Goal: Information Seeking & Learning: Learn about a topic

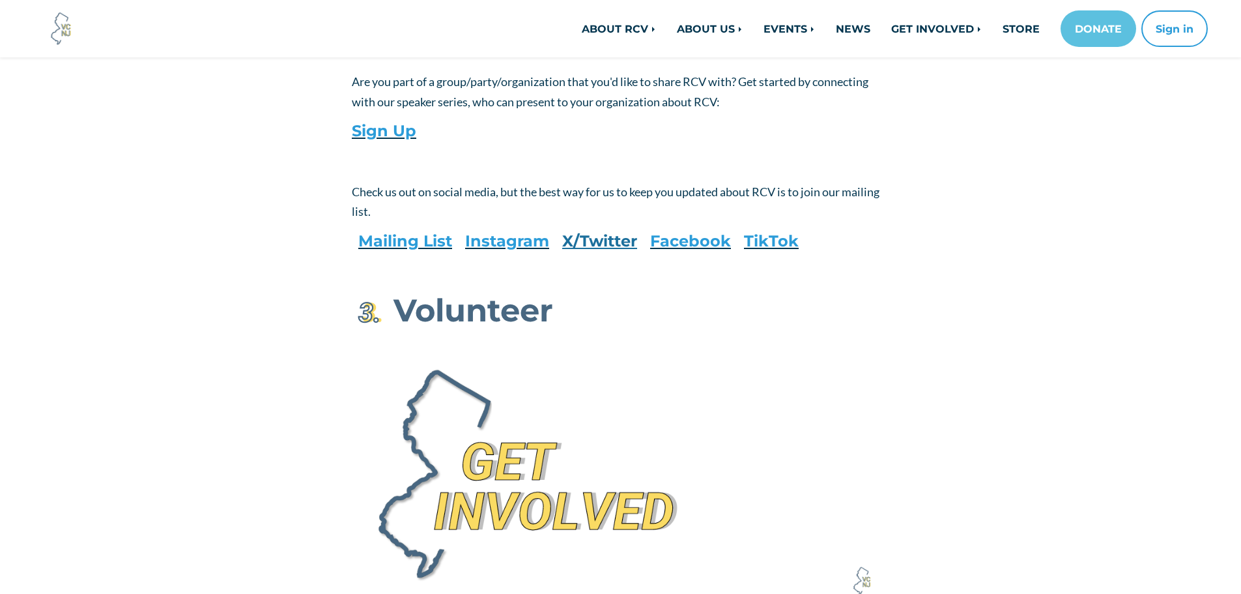
scroll to position [1173, 0]
click at [829, 40] on link "NEWS" at bounding box center [853, 29] width 55 height 26
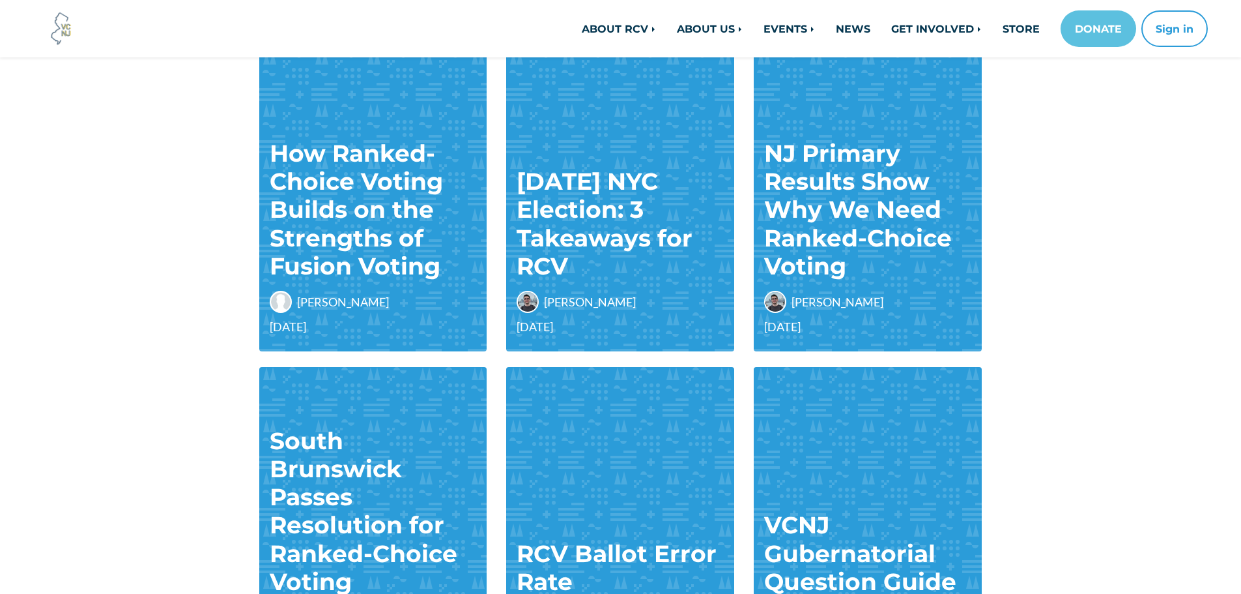
scroll to position [195, 0]
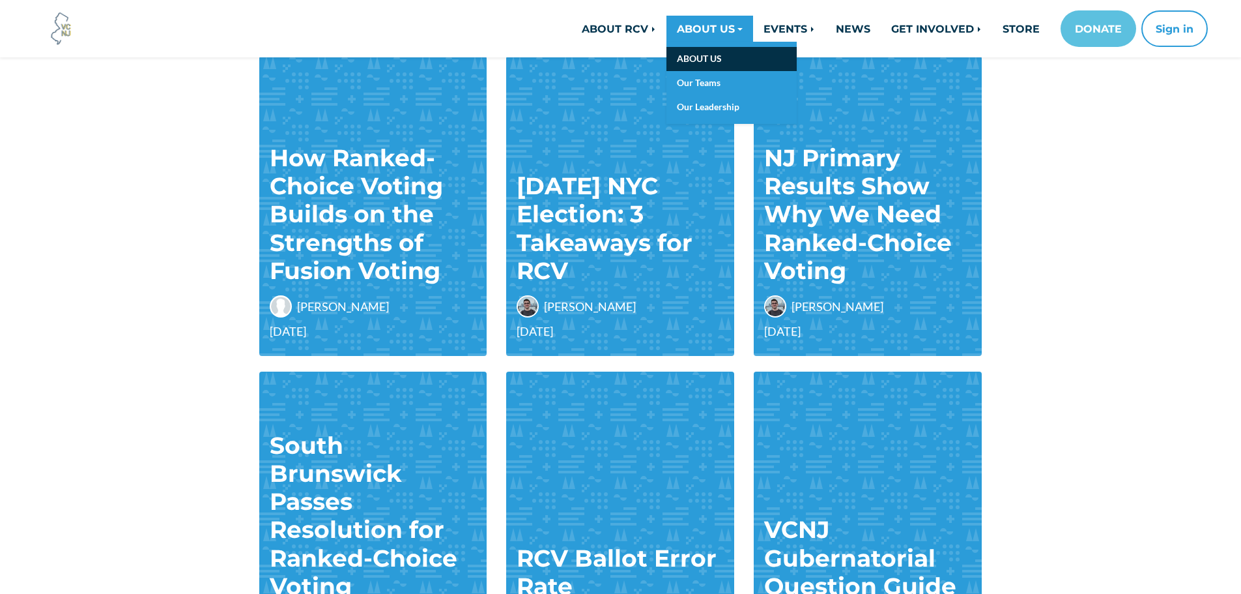
click at [699, 52] on link "ABOUT US" at bounding box center [732, 59] width 130 height 24
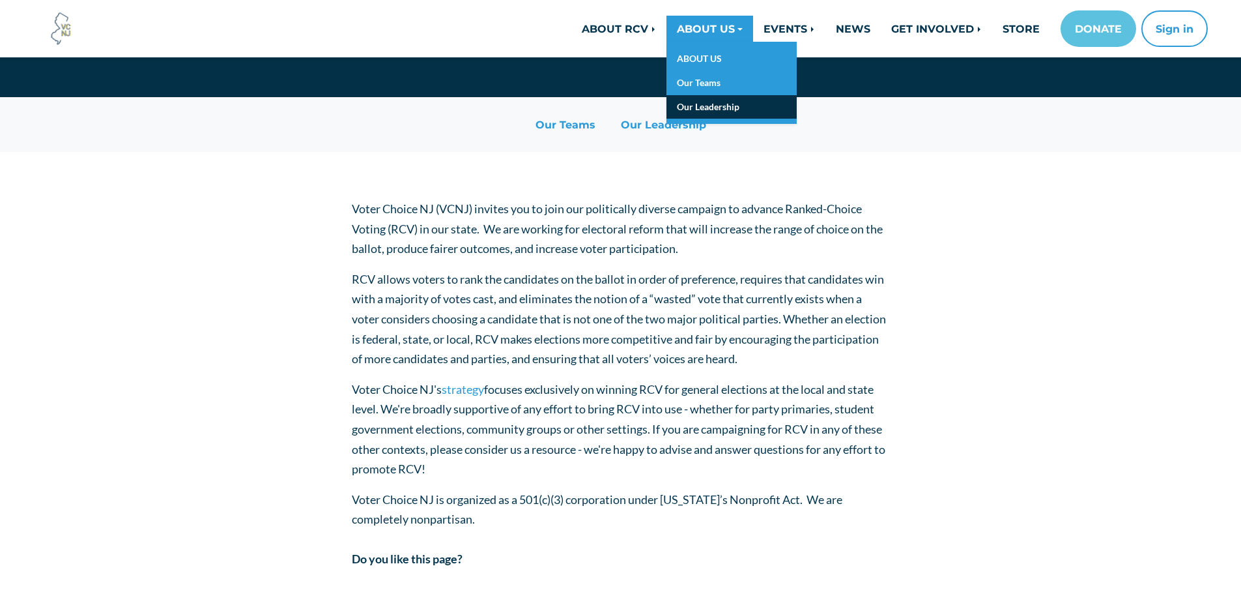
scroll to position [326, 0]
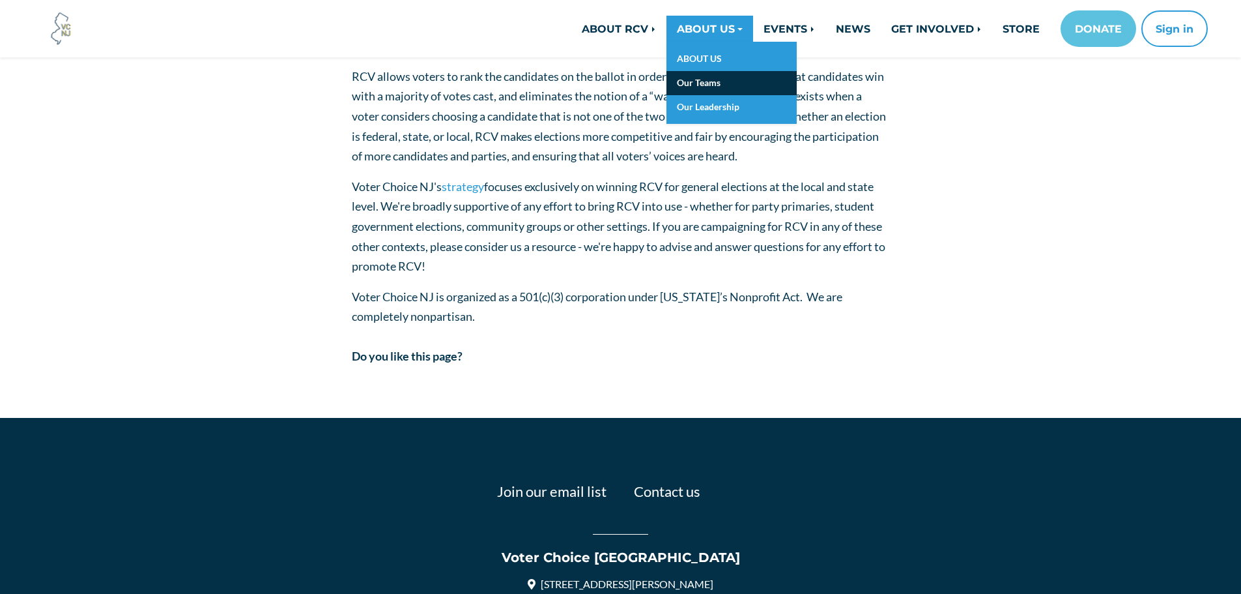
click at [719, 84] on link "Our Teams" at bounding box center [732, 83] width 130 height 24
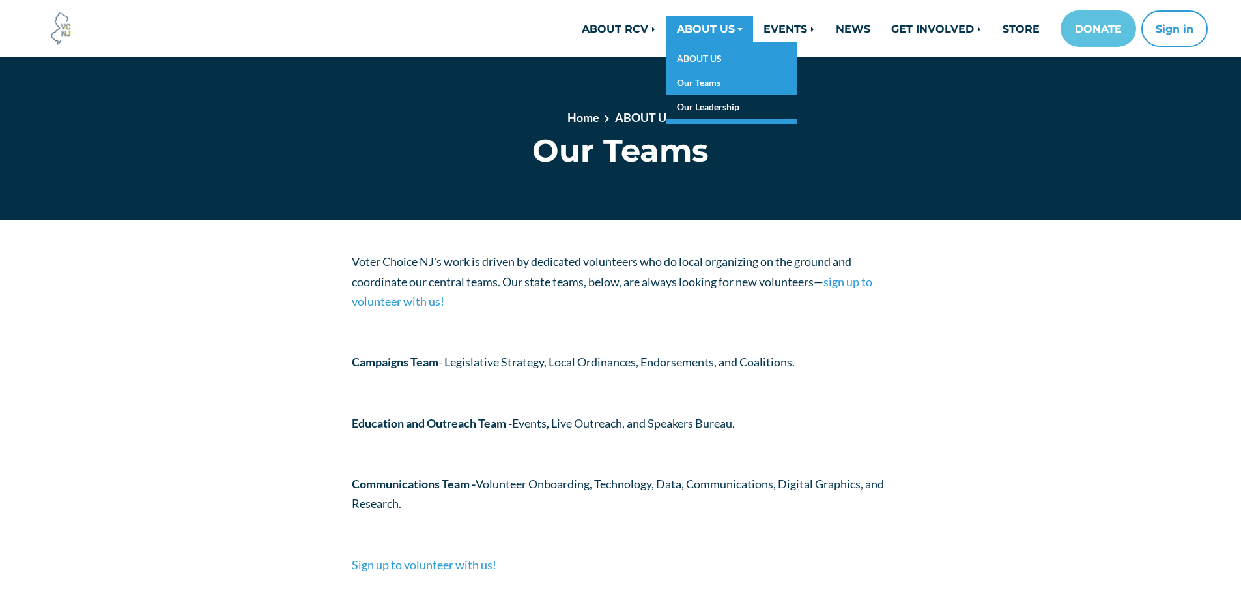
click at [720, 111] on link "Our Leadership" at bounding box center [732, 107] width 130 height 24
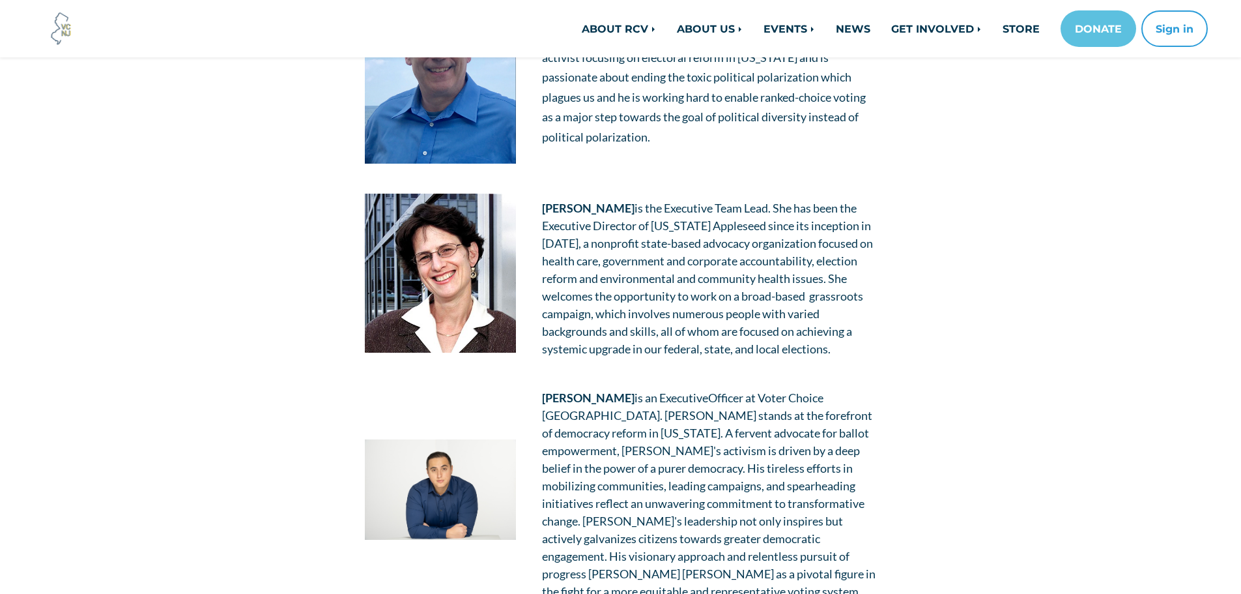
scroll to position [521, 0]
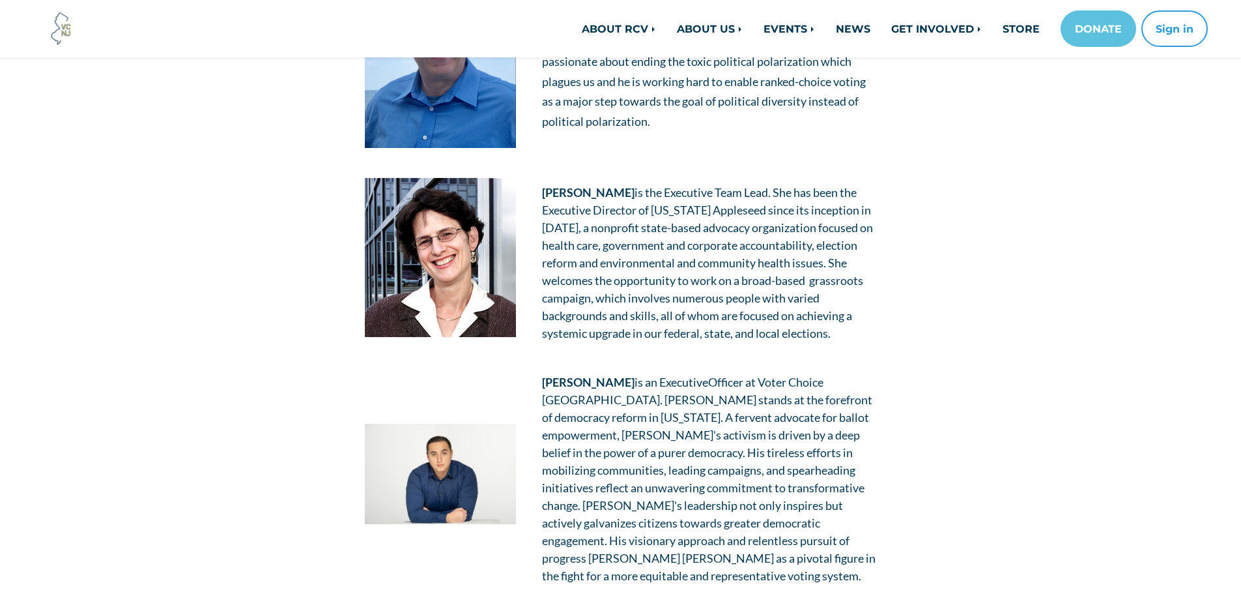
drag, startPoint x: 500, startPoint y: 326, endPoint x: 286, endPoint y: 368, distance: 217.9
click at [286, 368] on div "April Nicklaus is Education & Outreach Team Leader . She studied environmental …" at bounding box center [621, 414] width 743 height 1369
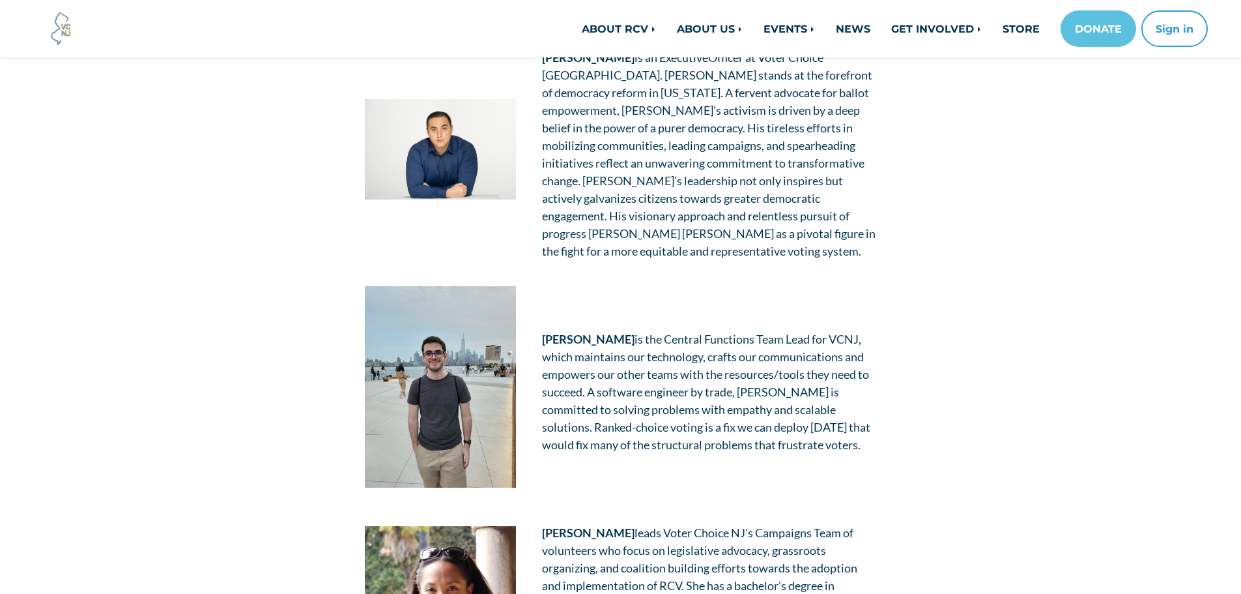
scroll to position [847, 0]
drag, startPoint x: 286, startPoint y: 368, endPoint x: 254, endPoint y: 424, distance: 63.9
click at [254, 424] on div "April Nicklaus is Education & Outreach Team Leader . She studied environmental …" at bounding box center [621, 88] width 743 height 1369
click at [447, 386] on img at bounding box center [440, 385] width 151 height 201
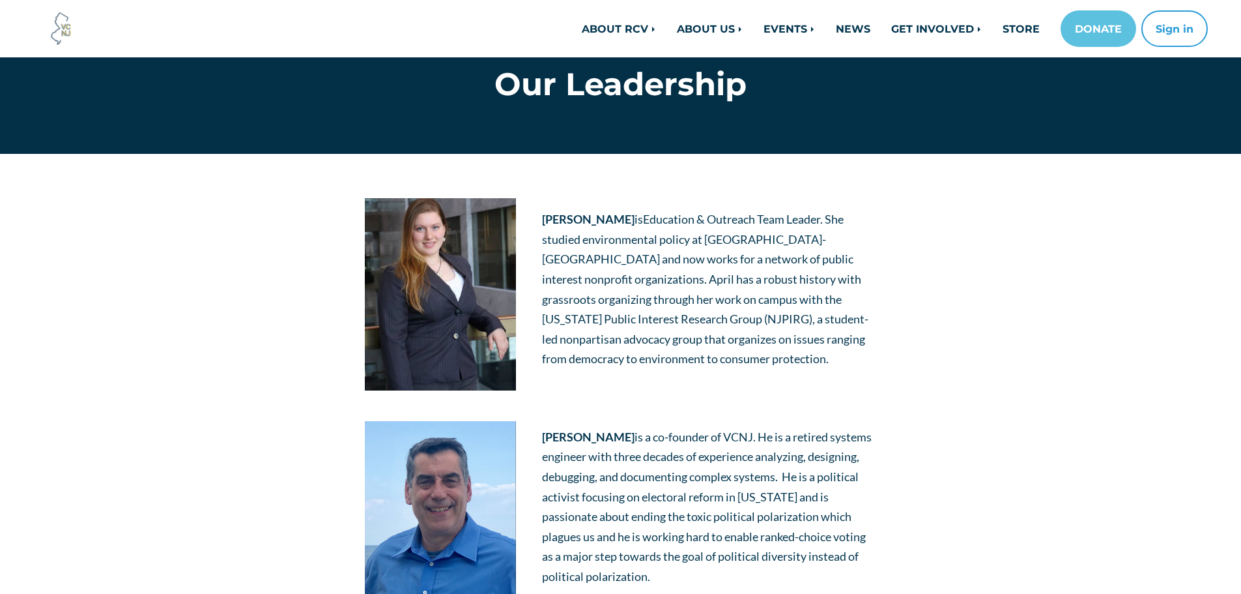
scroll to position [65, 0]
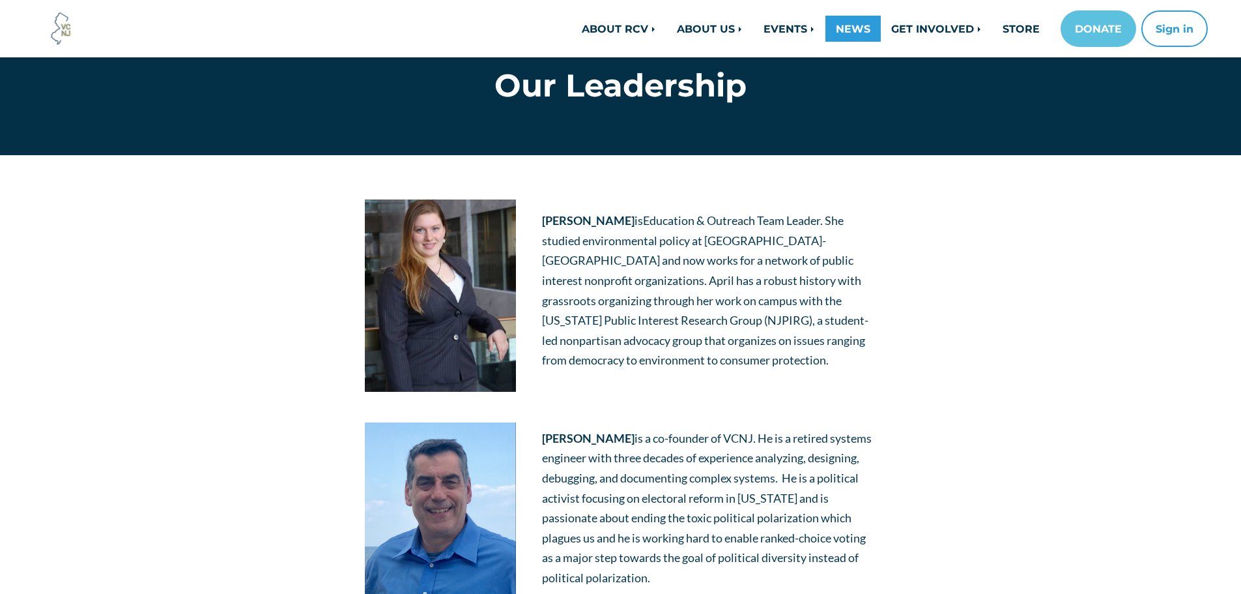
click at [837, 29] on link "NEWS" at bounding box center [853, 29] width 55 height 26
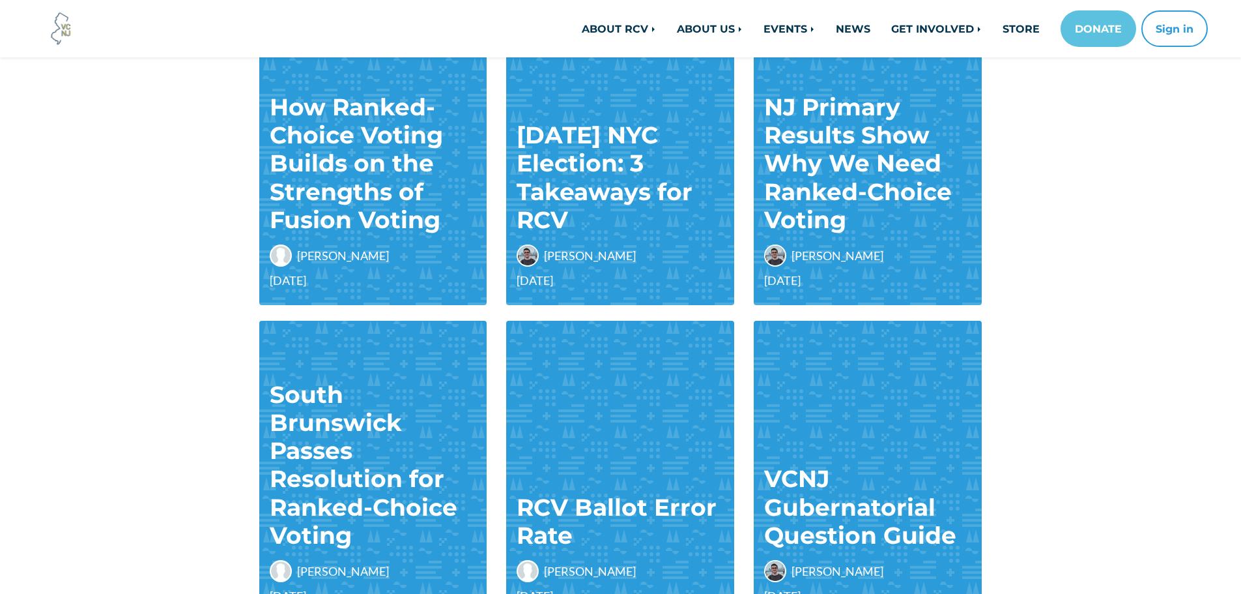
scroll to position [456, 0]
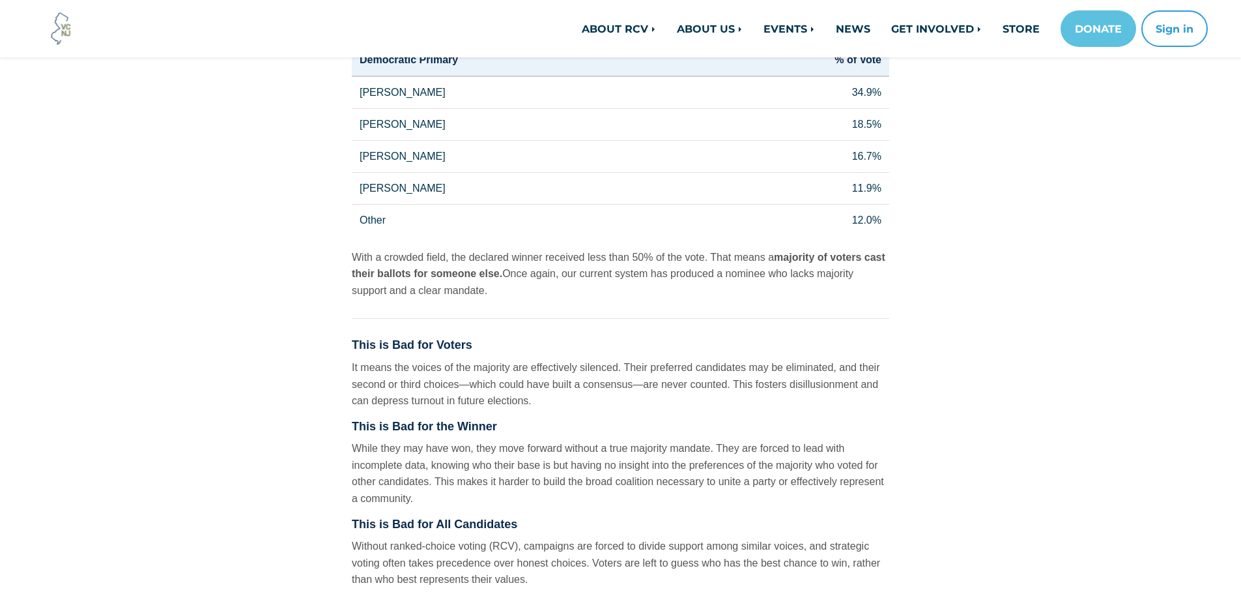
scroll to position [326, 0]
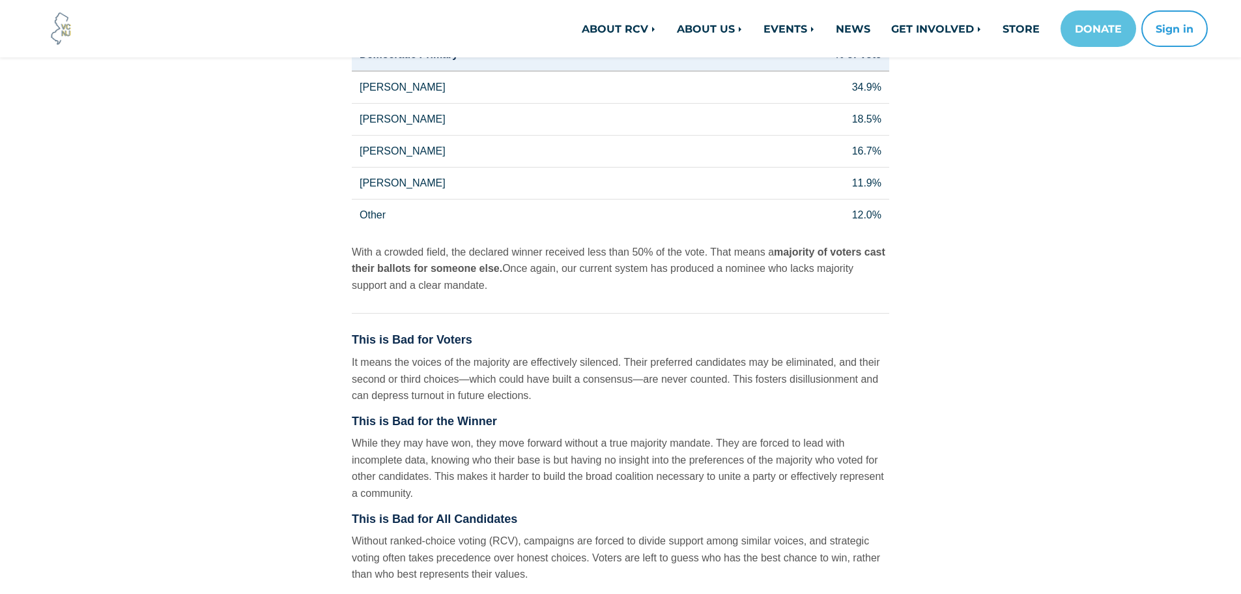
drag, startPoint x: 505, startPoint y: 156, endPoint x: 160, endPoint y: 332, distance: 387.5
click at [158, 332] on main "Some initial results for the New Jersey Gubernatorial Primary are in, and the v…" at bounding box center [620, 521] width 1241 height 1089
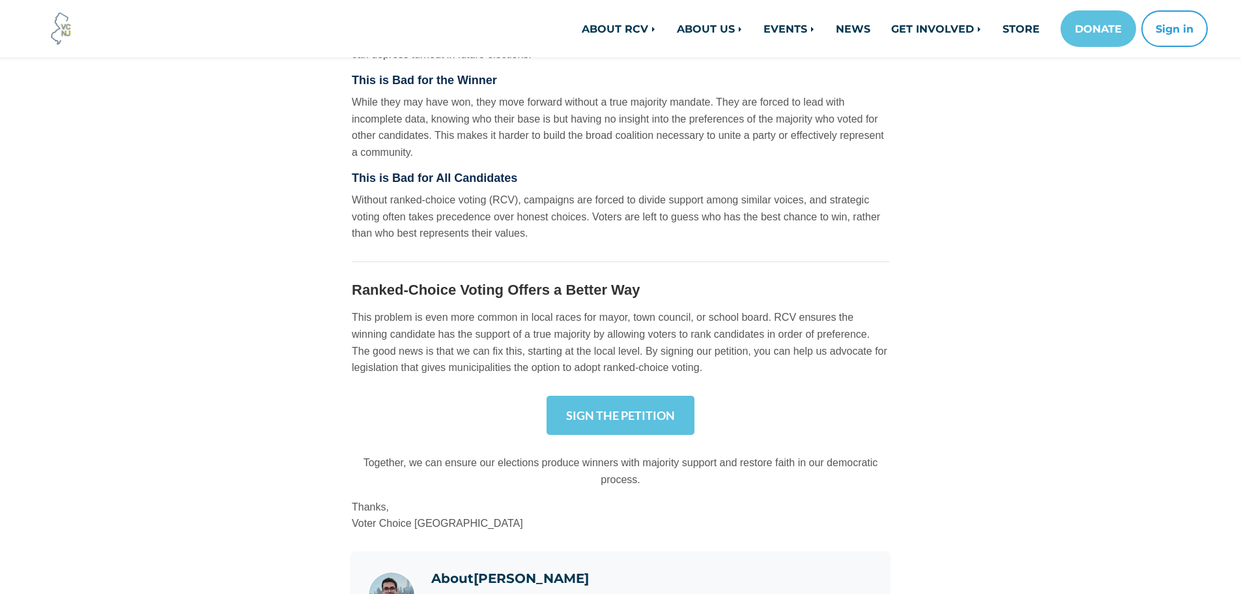
scroll to position [782, 0]
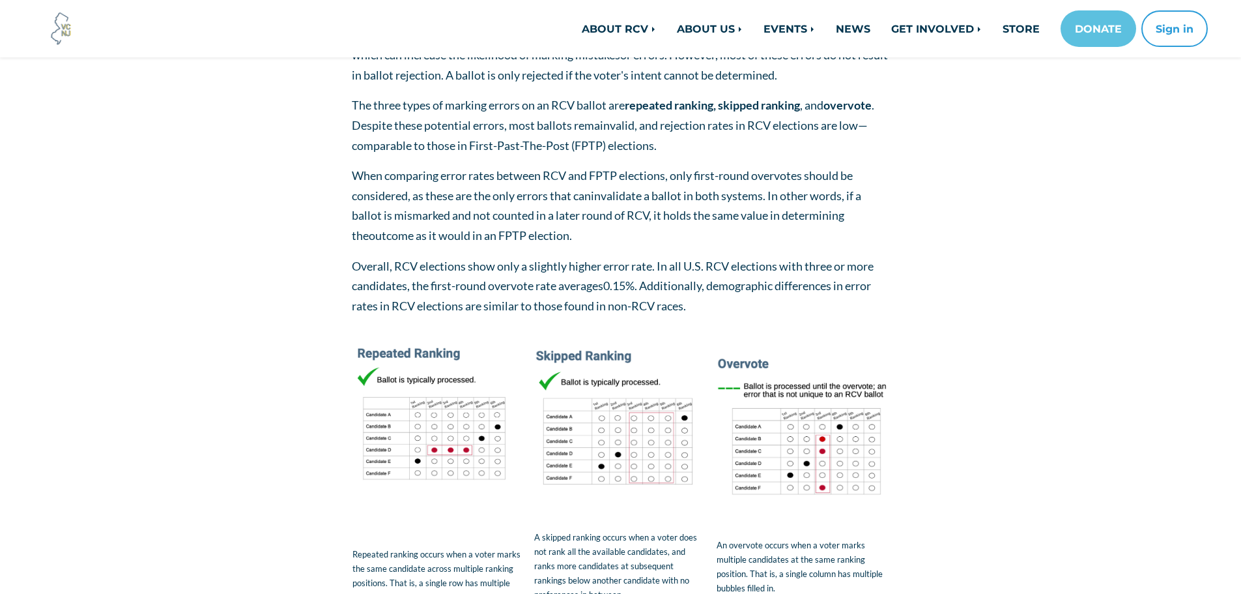
scroll to position [261, 0]
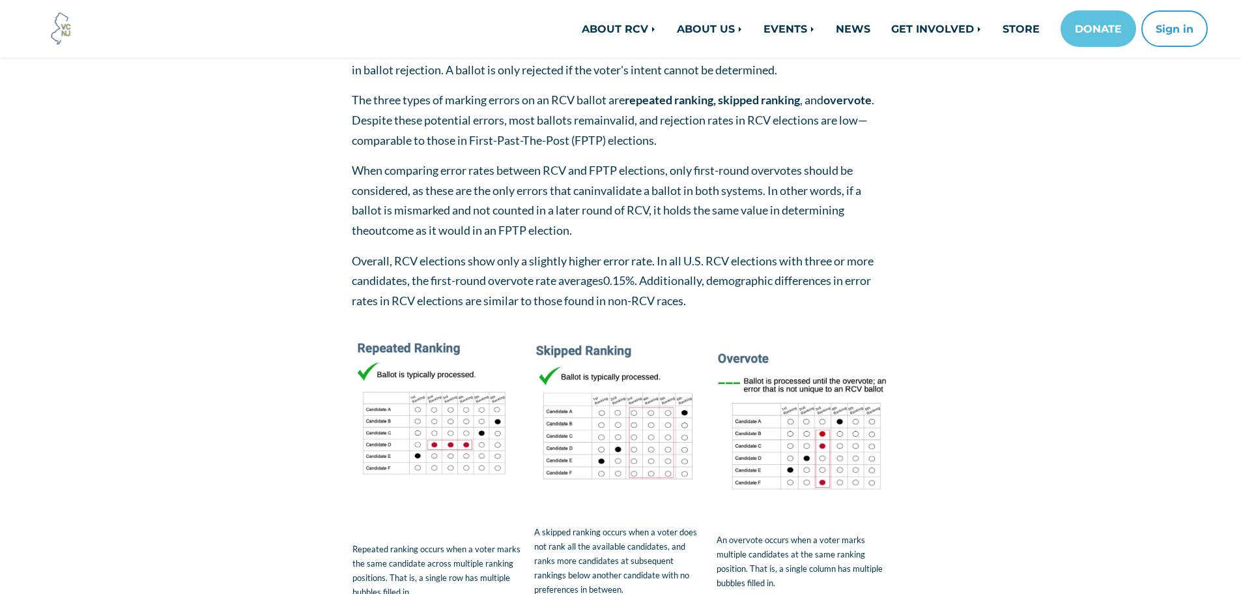
drag, startPoint x: 655, startPoint y: 170, endPoint x: 255, endPoint y: 317, distance: 426.7
click at [253, 317] on div "RCV ballots are more complex than single-choice ballots because they capture mo…" at bounding box center [621, 534] width 743 height 1029
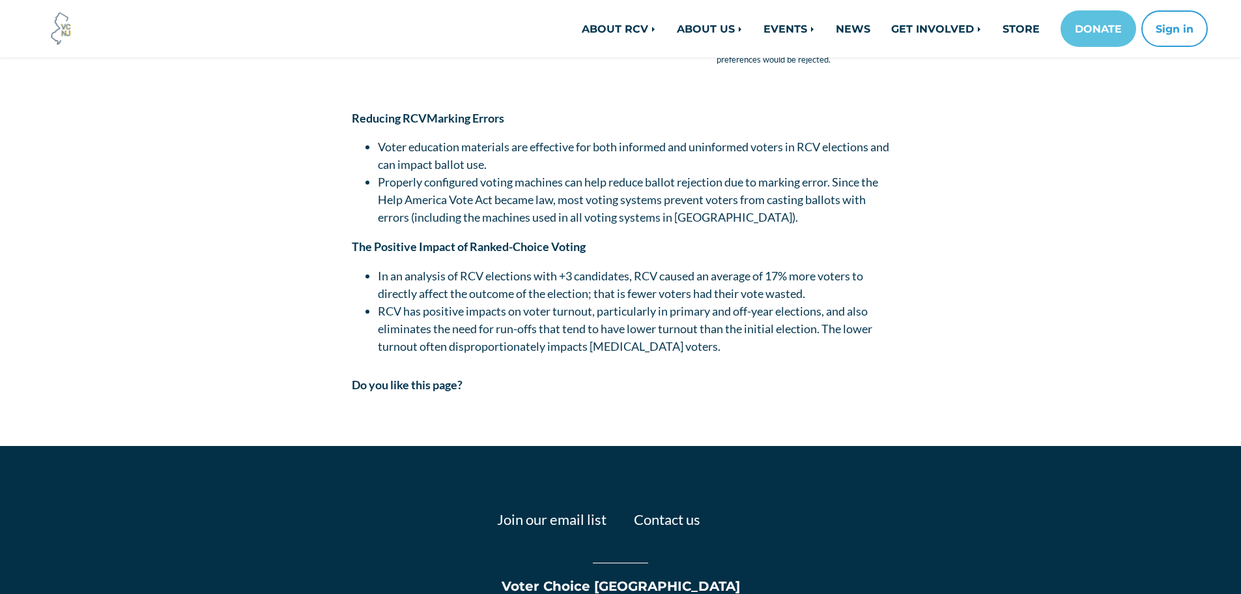
scroll to position [912, 0]
